Goal: Transaction & Acquisition: Purchase product/service

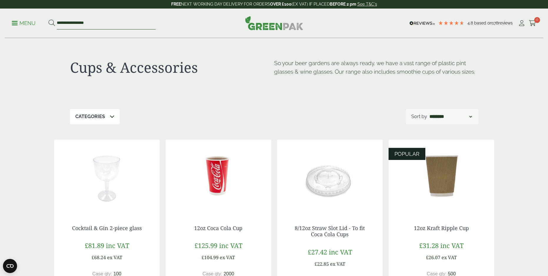
click at [97, 24] on input "**********" at bounding box center [106, 23] width 99 height 12
type input "*"
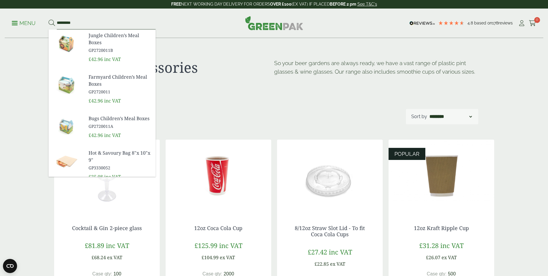
type input "*********"
click at [49, 19] on button at bounding box center [52, 23] width 6 height 8
